Goal: Transaction & Acquisition: Purchase product/service

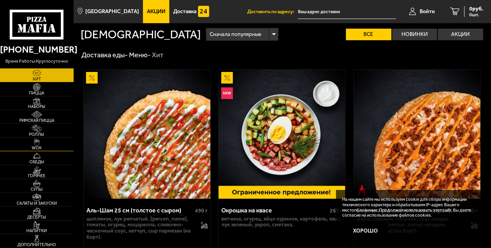
scroll to position [39, 0]
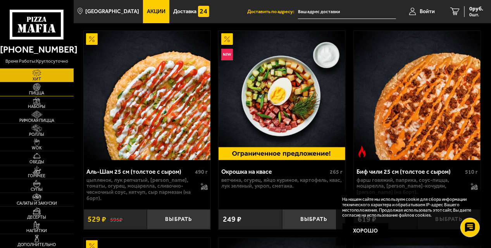
click at [36, 86] on img at bounding box center [37, 87] width 20 height 8
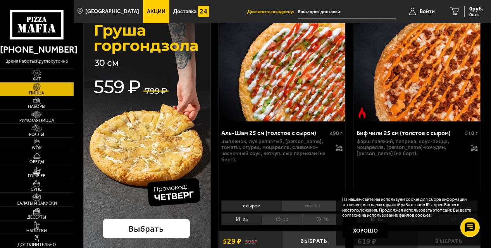
scroll to position [116, 0]
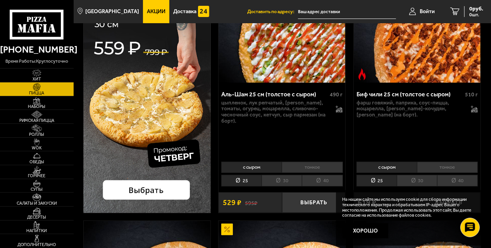
click at [282, 181] on li "30" at bounding box center [281, 181] width 40 height 12
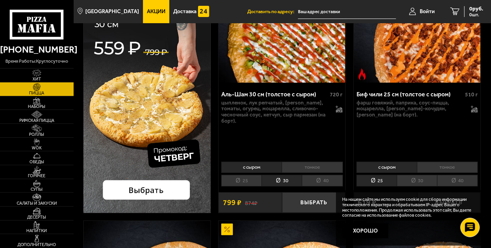
click at [318, 165] on li "тонкое" at bounding box center [312, 167] width 61 height 11
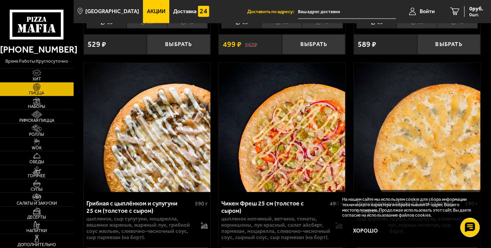
scroll to position [581, 0]
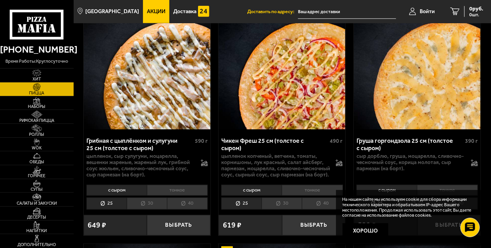
click at [311, 189] on li "тонкое" at bounding box center [312, 190] width 61 height 11
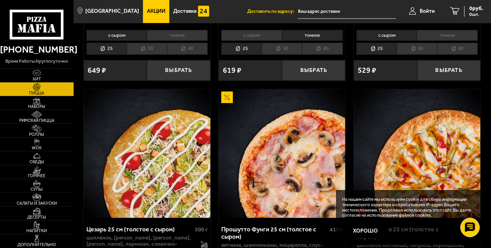
scroll to position [813, 0]
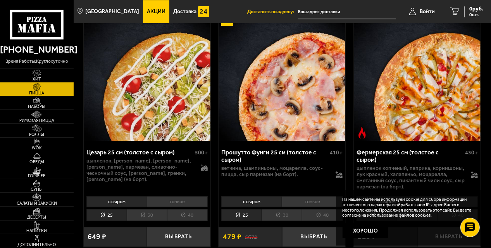
click at [281, 215] on li "30" at bounding box center [281, 215] width 40 height 12
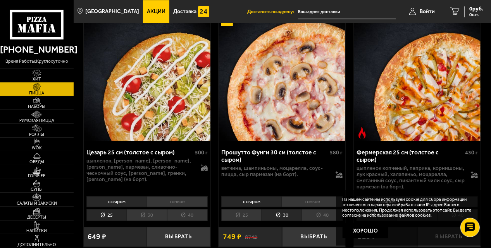
click at [301, 204] on li "тонкое" at bounding box center [312, 201] width 61 height 11
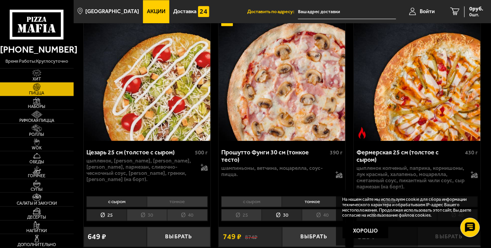
scroll to position [891, 0]
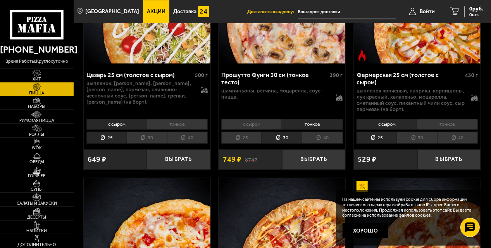
click at [419, 135] on li "30" at bounding box center [417, 138] width 40 height 12
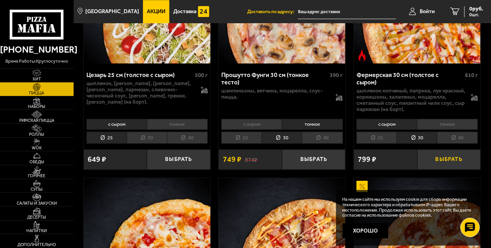
click at [444, 160] on button "Выбрать" at bounding box center [448, 160] width 63 height 20
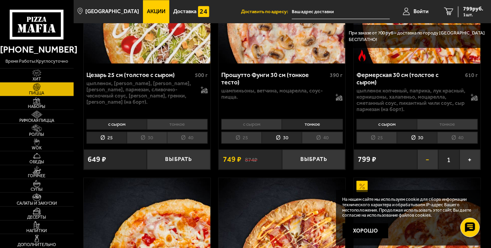
click at [426, 160] on button "−" at bounding box center [427, 160] width 21 height 20
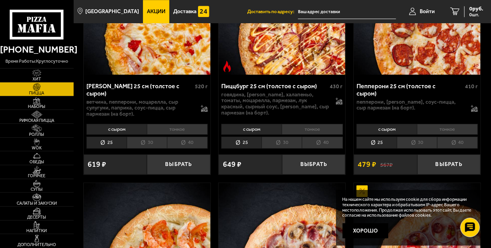
scroll to position [1162, 0]
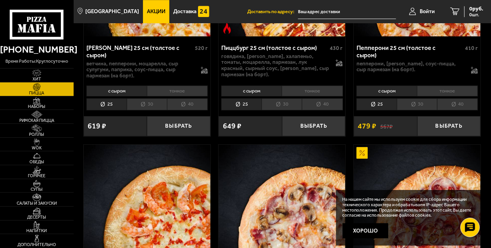
click at [315, 91] on li "тонкое" at bounding box center [312, 91] width 61 height 11
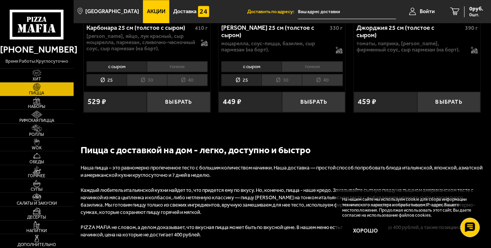
scroll to position [2401, 0]
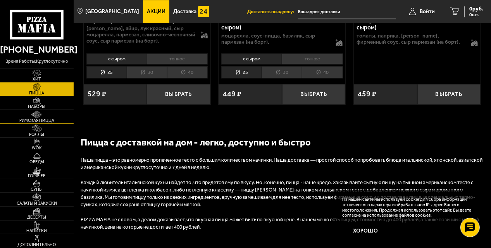
click at [36, 118] on img at bounding box center [37, 115] width 20 height 8
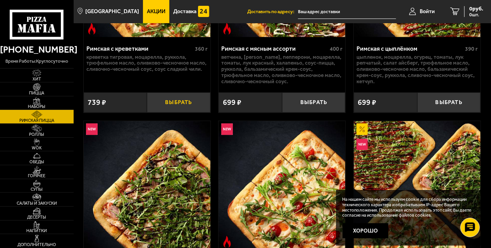
scroll to position [232, 0]
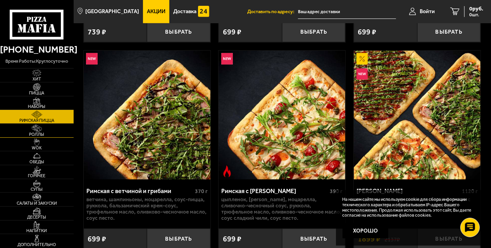
click at [41, 130] on img at bounding box center [37, 129] width 20 height 8
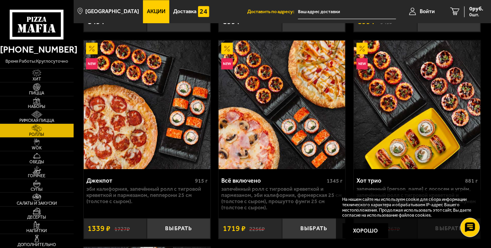
scroll to position [852, 0]
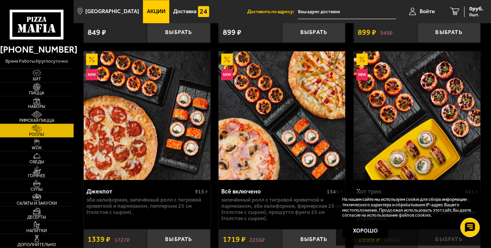
click at [150, 108] on img at bounding box center [147, 115] width 127 height 129
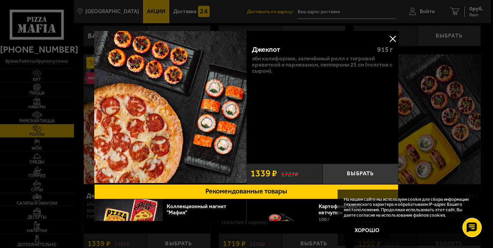
click at [393, 38] on button at bounding box center [393, 39] width 12 height 12
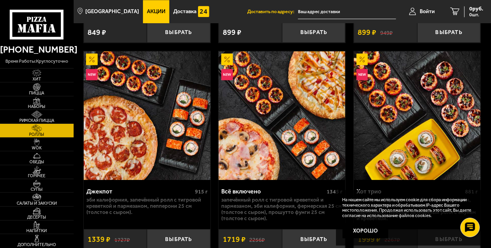
click at [300, 120] on img at bounding box center [281, 115] width 127 height 129
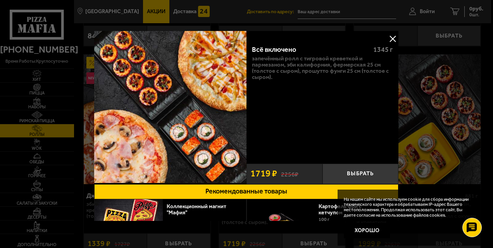
click at [395, 38] on button at bounding box center [393, 39] width 12 height 12
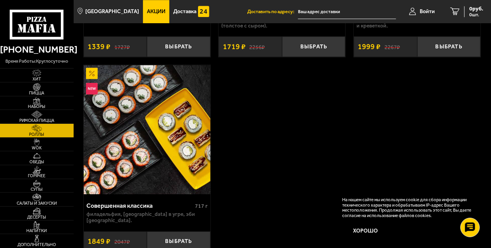
scroll to position [1046, 0]
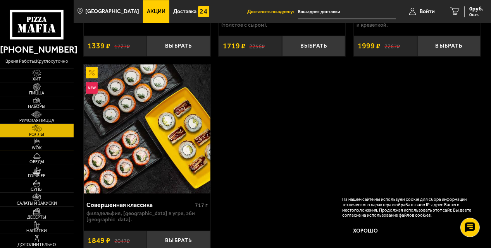
click at [36, 145] on img at bounding box center [37, 143] width 20 height 8
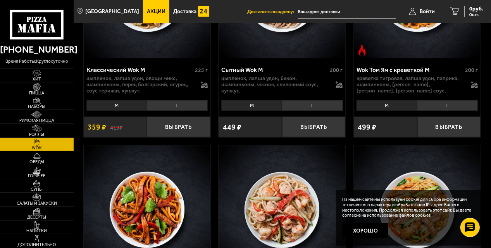
scroll to position [620, 0]
